Goal: Use online tool/utility: Use online tool/utility

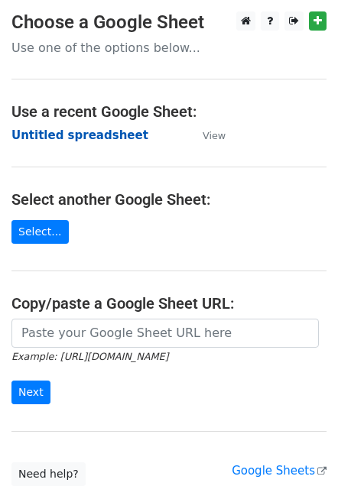
click at [86, 139] on strong "Untitled spreadsheet" at bounding box center [79, 135] width 137 height 14
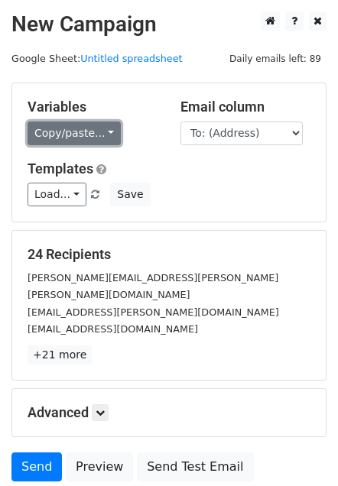
click at [99, 135] on link "Copy/paste..." at bounding box center [74, 134] width 93 height 24
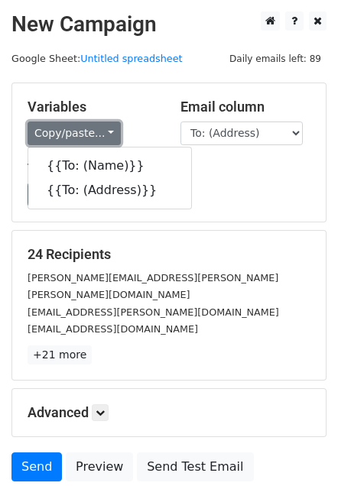
click at [99, 135] on link "Copy/paste..." at bounding box center [74, 134] width 93 height 24
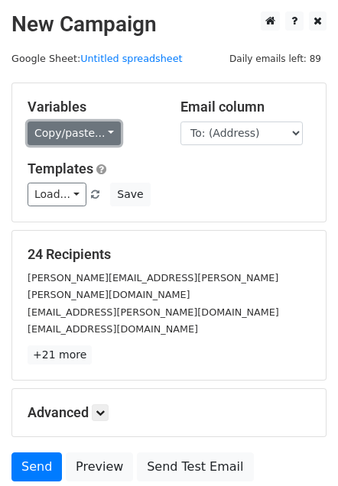
click at [98, 137] on link "Copy/paste..." at bounding box center [74, 134] width 93 height 24
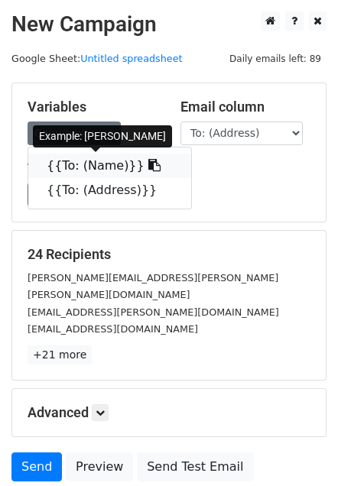
click at [82, 167] on link "{{To: (Name)}}" at bounding box center [109, 166] width 163 height 24
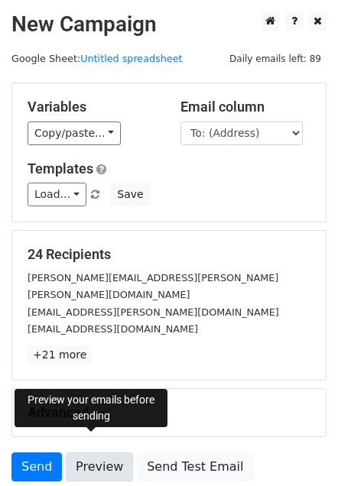
click at [87, 452] on link "Preview" at bounding box center [99, 466] width 67 height 29
